Goal: Task Accomplishment & Management: Manage account settings

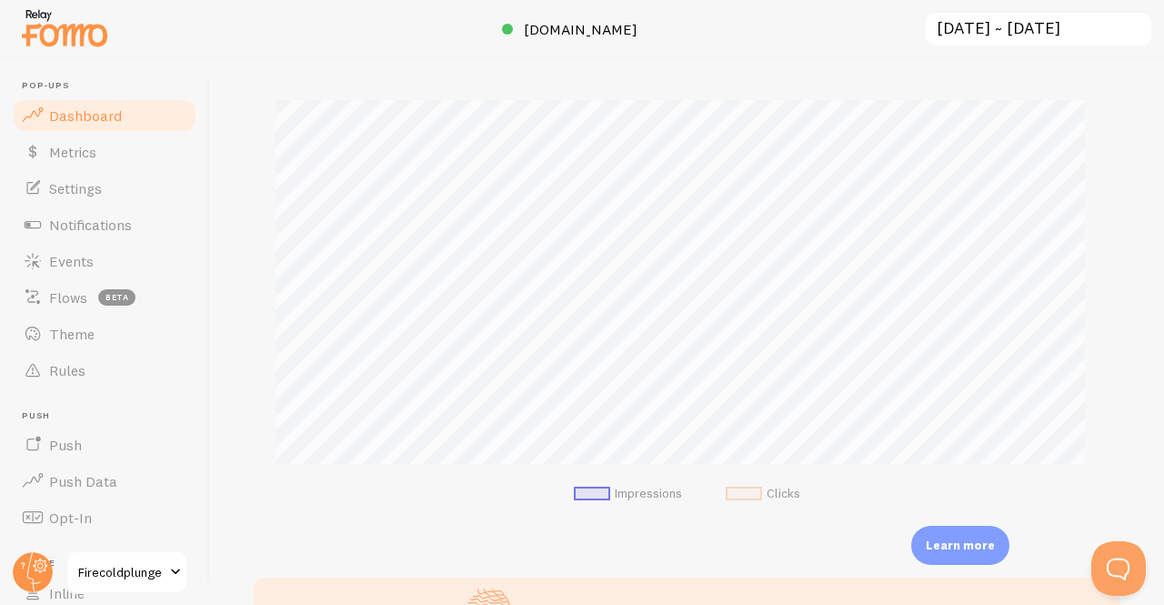
scroll to position [545, 0]
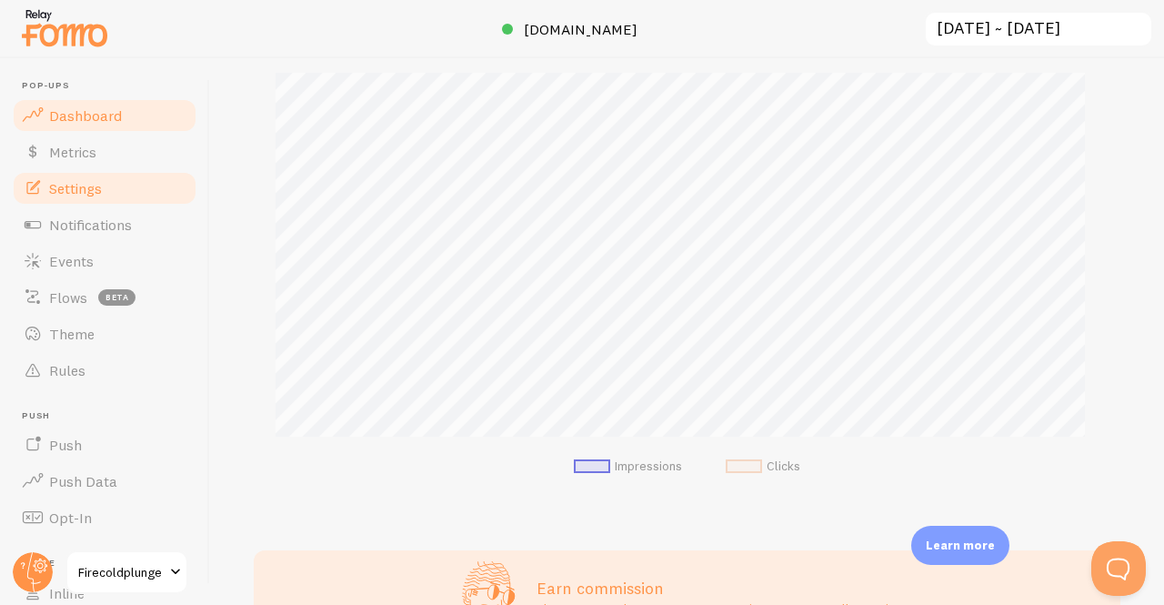
click at [101, 183] on span "Settings" at bounding box center [75, 188] width 53 height 18
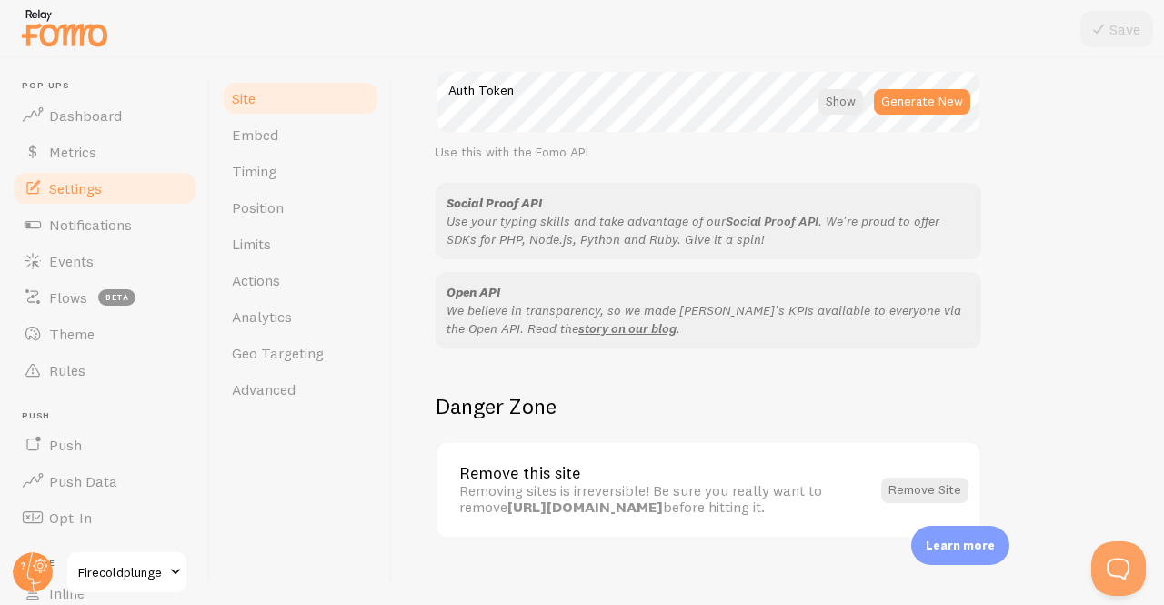
scroll to position [1111, 0]
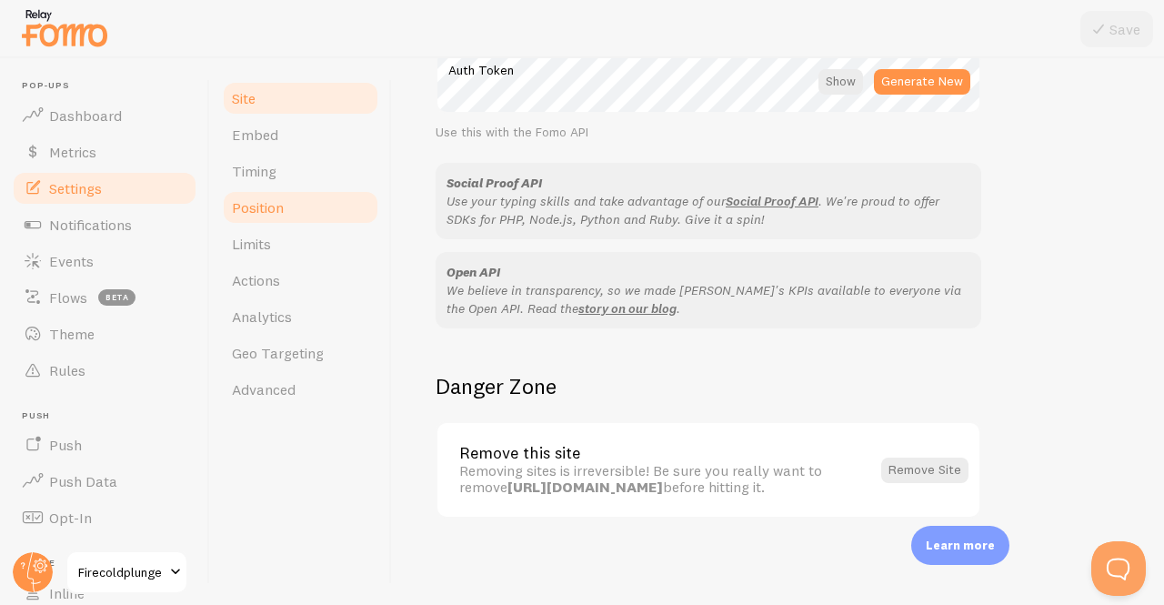
click at [326, 206] on link "Position" at bounding box center [300, 207] width 159 height 36
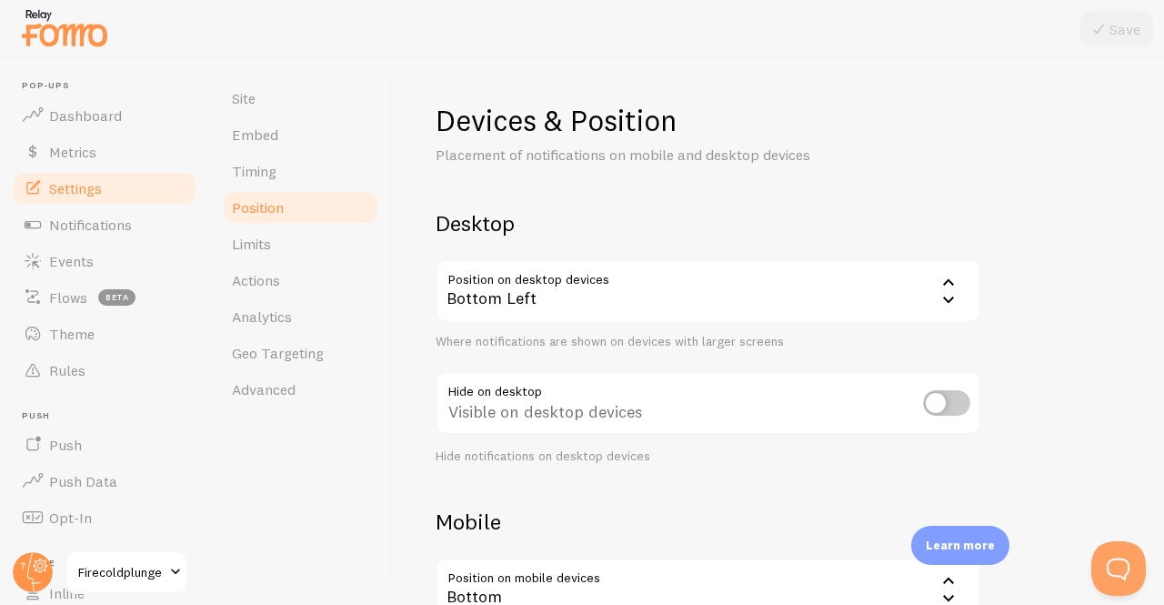
scroll to position [91, 0]
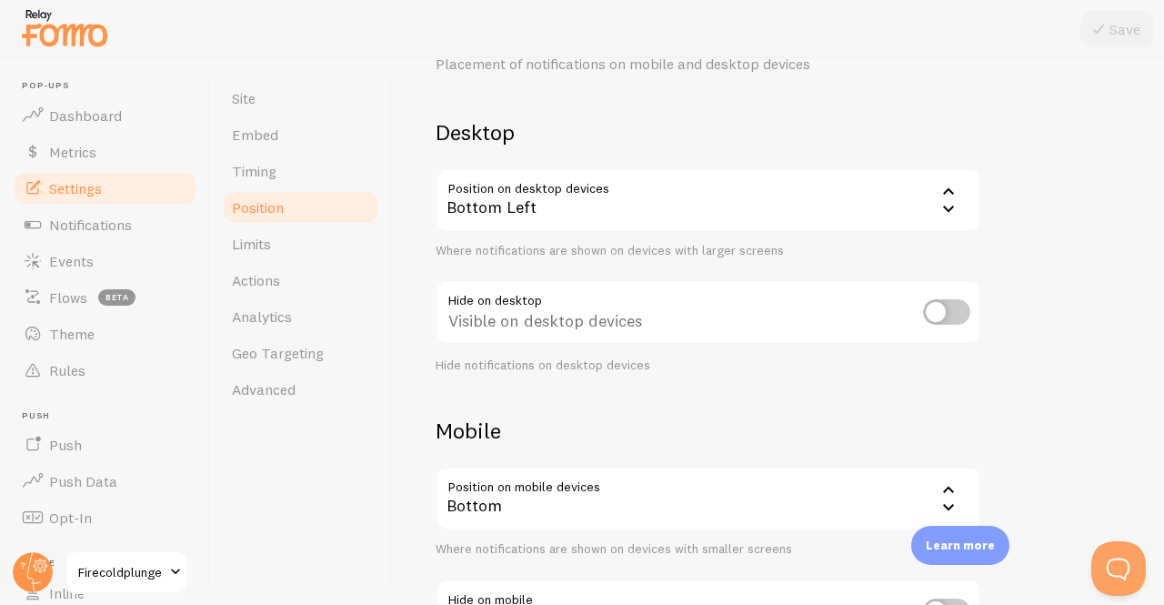
click at [646, 193] on div "Bottom Left" at bounding box center [707, 200] width 545 height 64
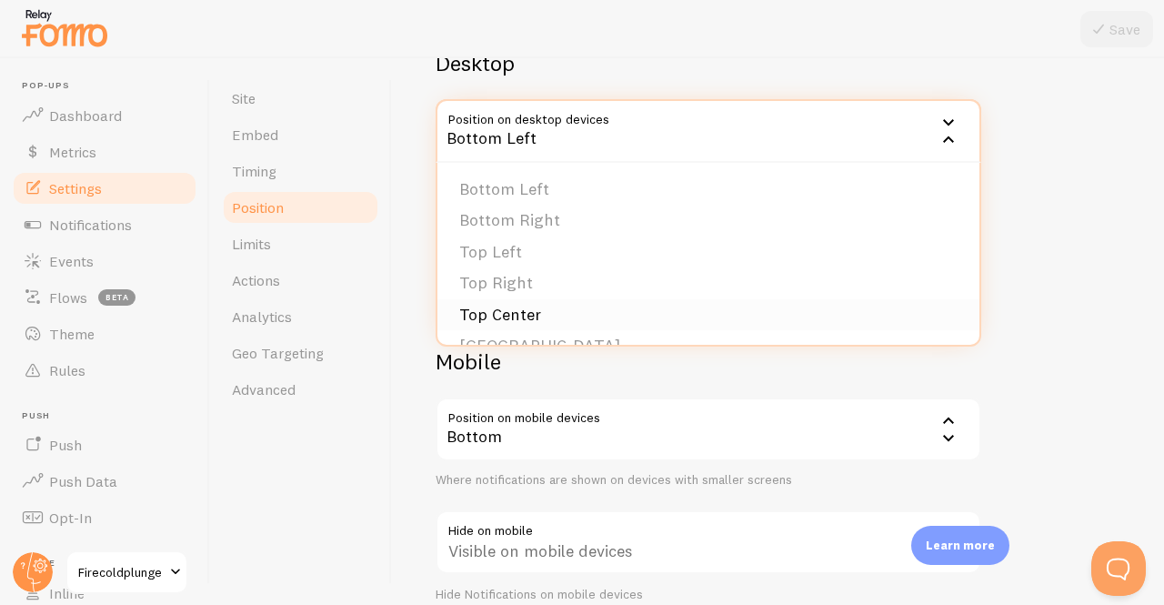
scroll to position [154, 0]
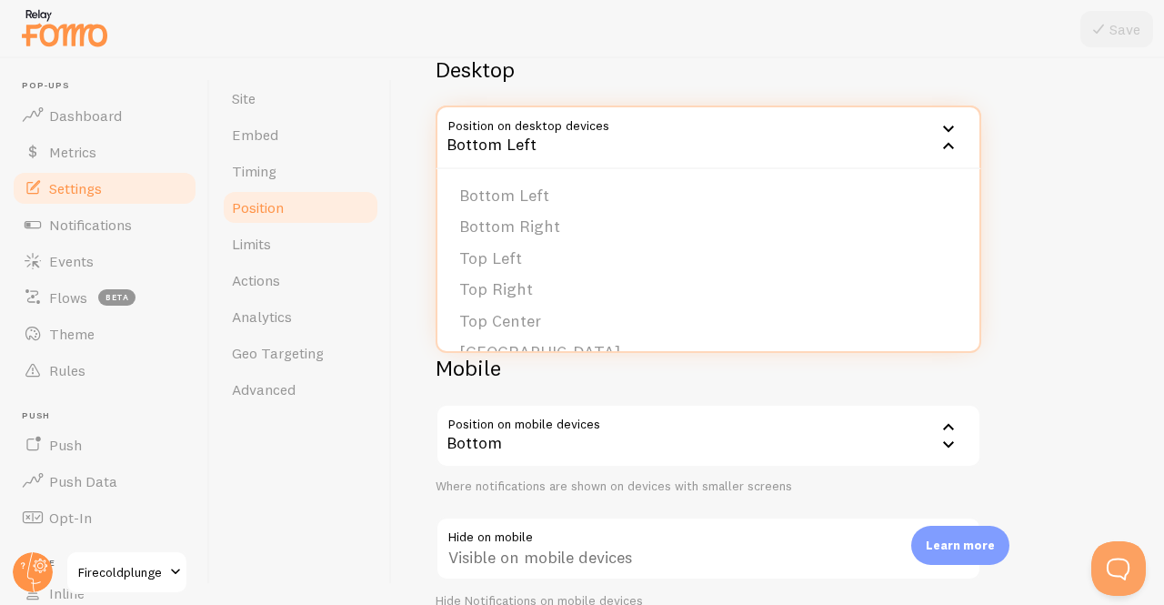
click at [1121, 334] on div "Devices & Position Placement of notifications on mobile and desktop devices Des…" at bounding box center [778, 331] width 772 height 546
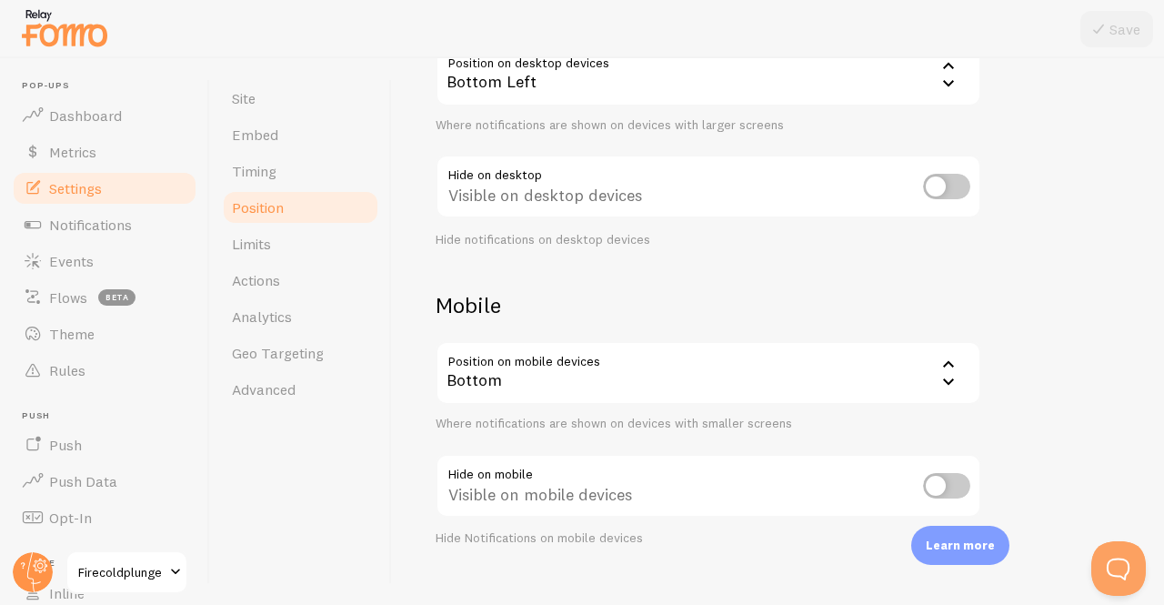
scroll to position [245, 0]
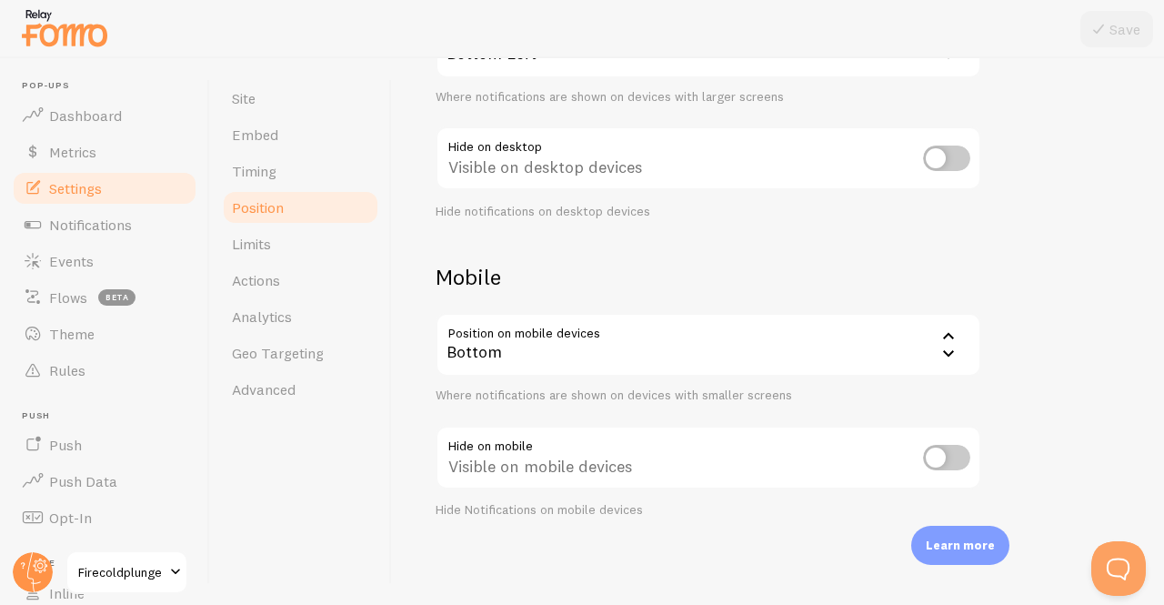
click at [860, 335] on div "Bottom" at bounding box center [707, 345] width 545 height 64
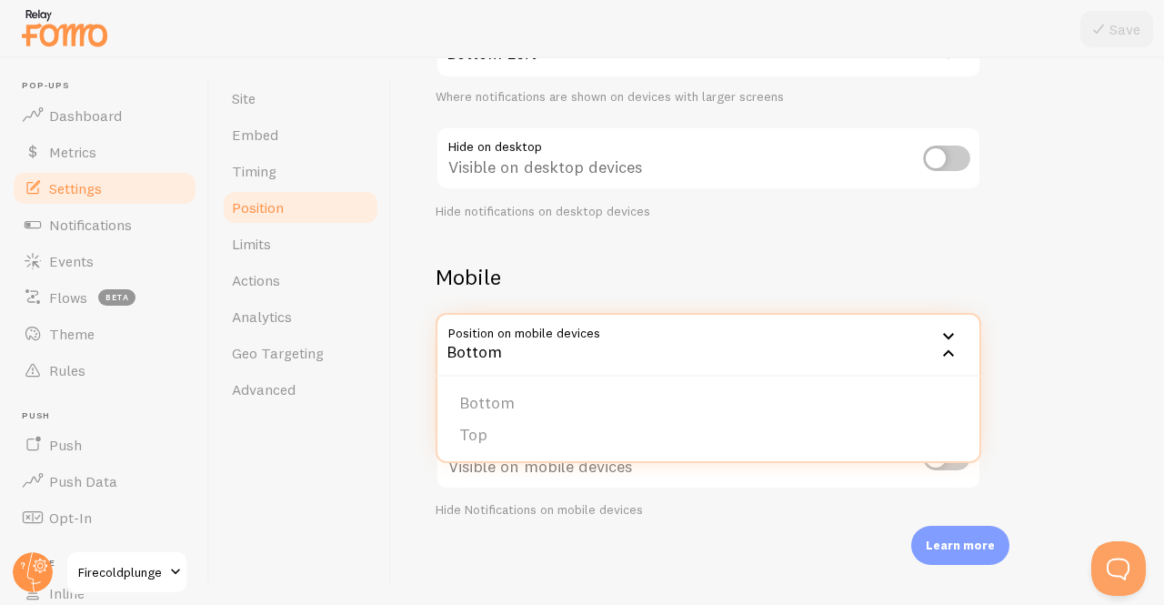
click at [969, 282] on h2 "Mobile" at bounding box center [707, 277] width 545 height 28
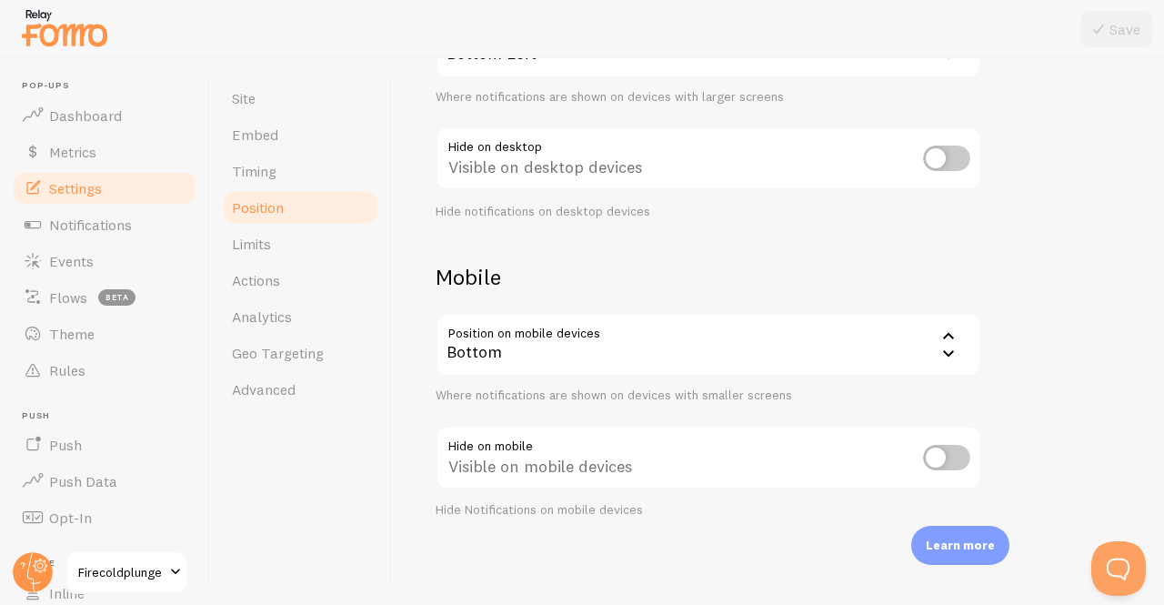
click at [936, 448] on input "checkbox" at bounding box center [946, 457] width 47 height 25
checkbox input "true"
click at [1109, 32] on button "Save" at bounding box center [1116, 29] width 73 height 36
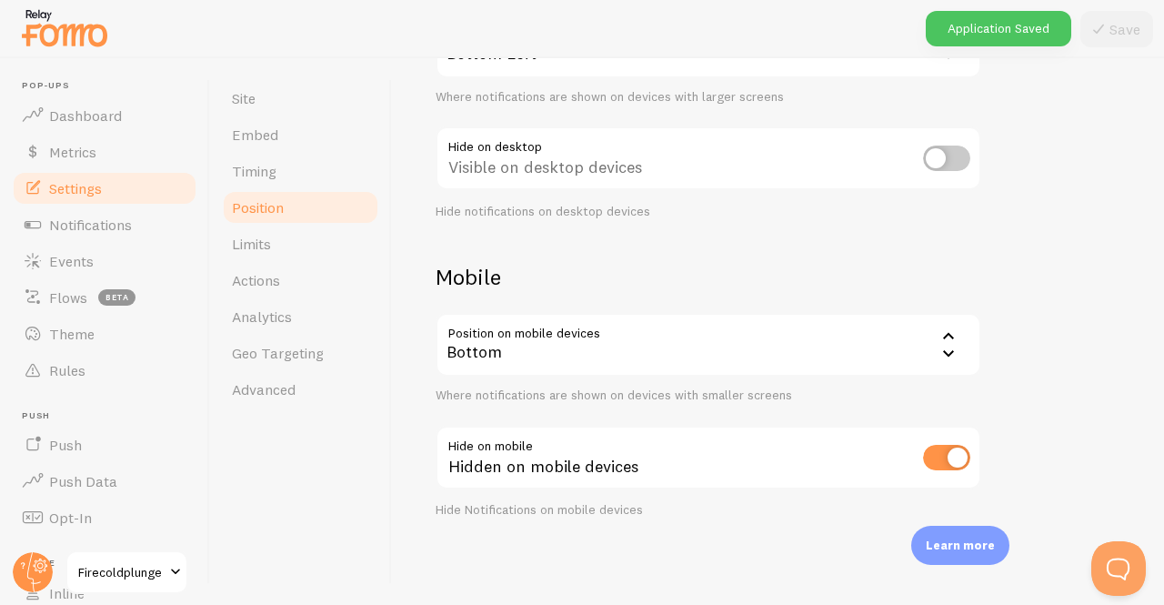
click at [921, 347] on div "Bottom" at bounding box center [707, 345] width 545 height 64
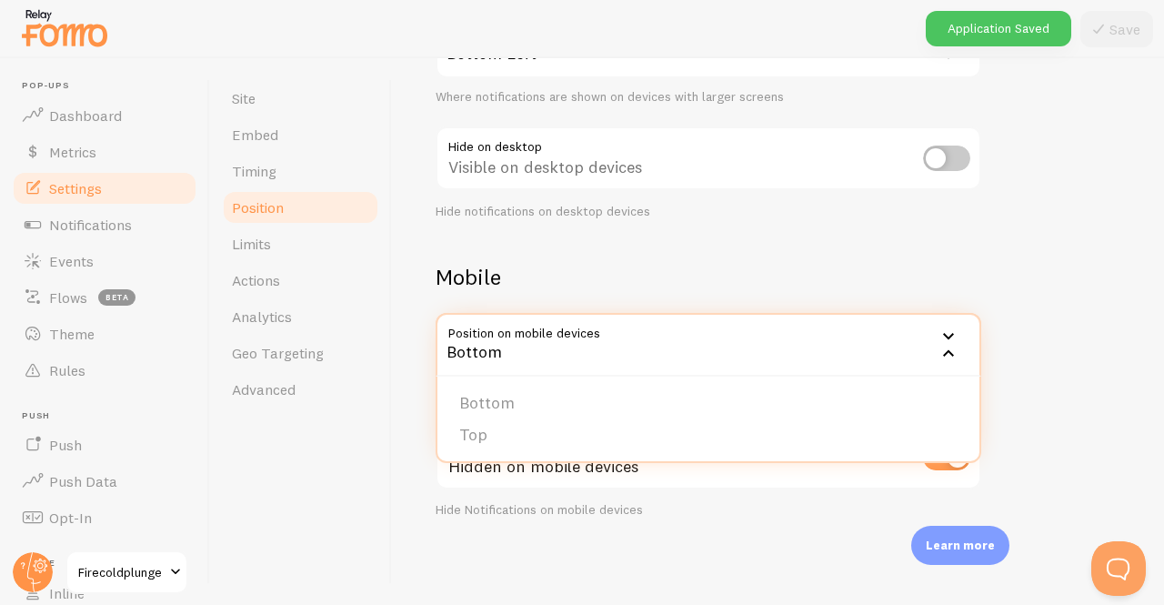
click at [1015, 278] on div "Devices & Position Placement of notifications on mobile and desktop devices Des…" at bounding box center [777, 187] width 685 height 661
